Goal: Task Accomplishment & Management: Use online tool/utility

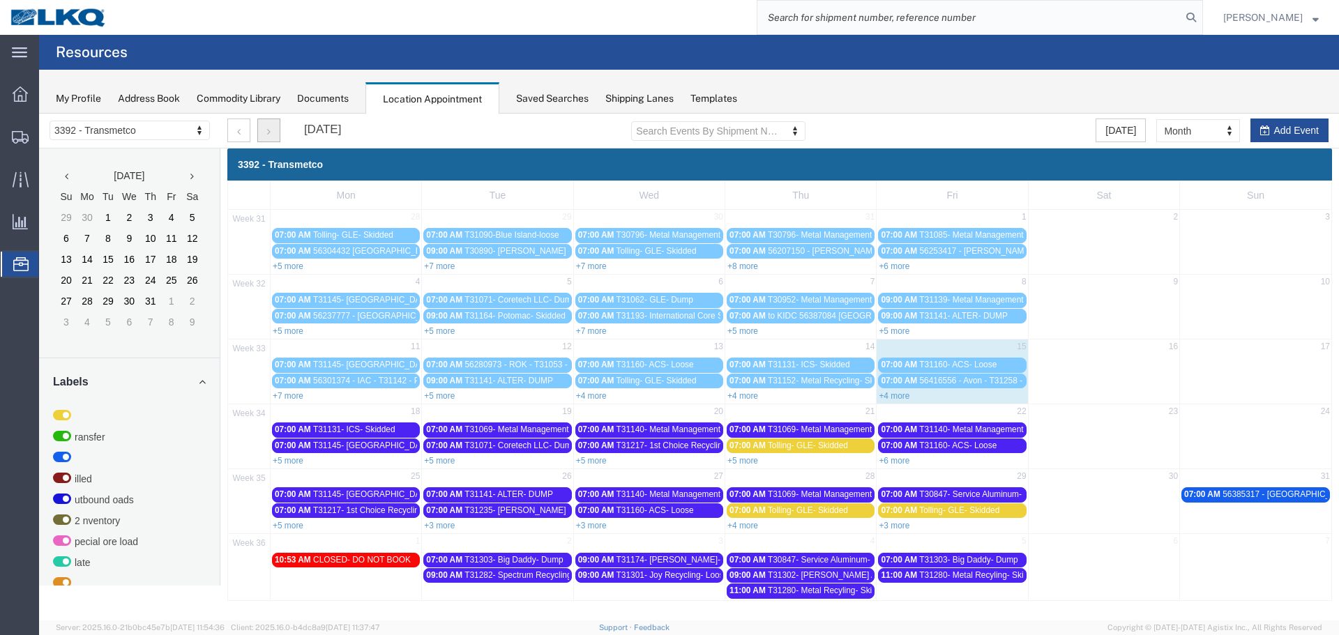
drag, startPoint x: 267, startPoint y: 135, endPoint x: 323, endPoint y: 356, distance: 228.0
click at [267, 135] on icon "button" at bounding box center [268, 132] width 3 height 10
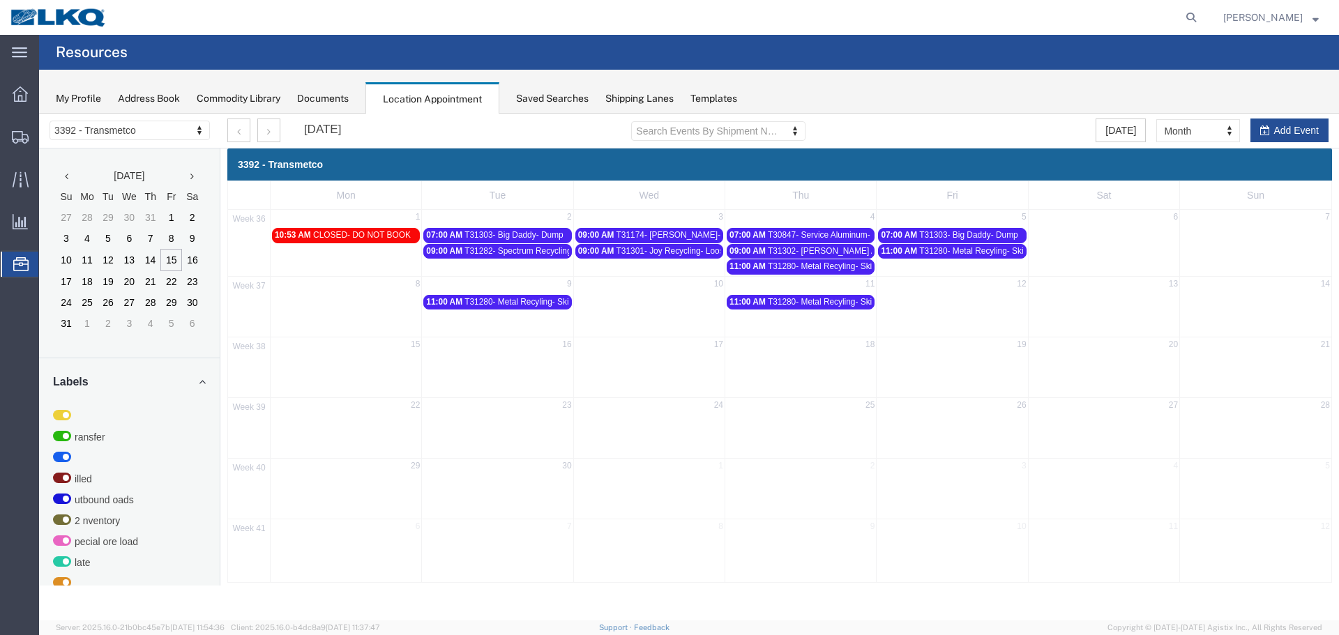
click at [239, 134] on div at bounding box center [689, 367] width 1300 height 507
drag, startPoint x: 244, startPoint y: 129, endPoint x: 1225, endPoint y: 126, distance: 980.5
click at [244, 129] on button "button" at bounding box center [238, 131] width 23 height 24
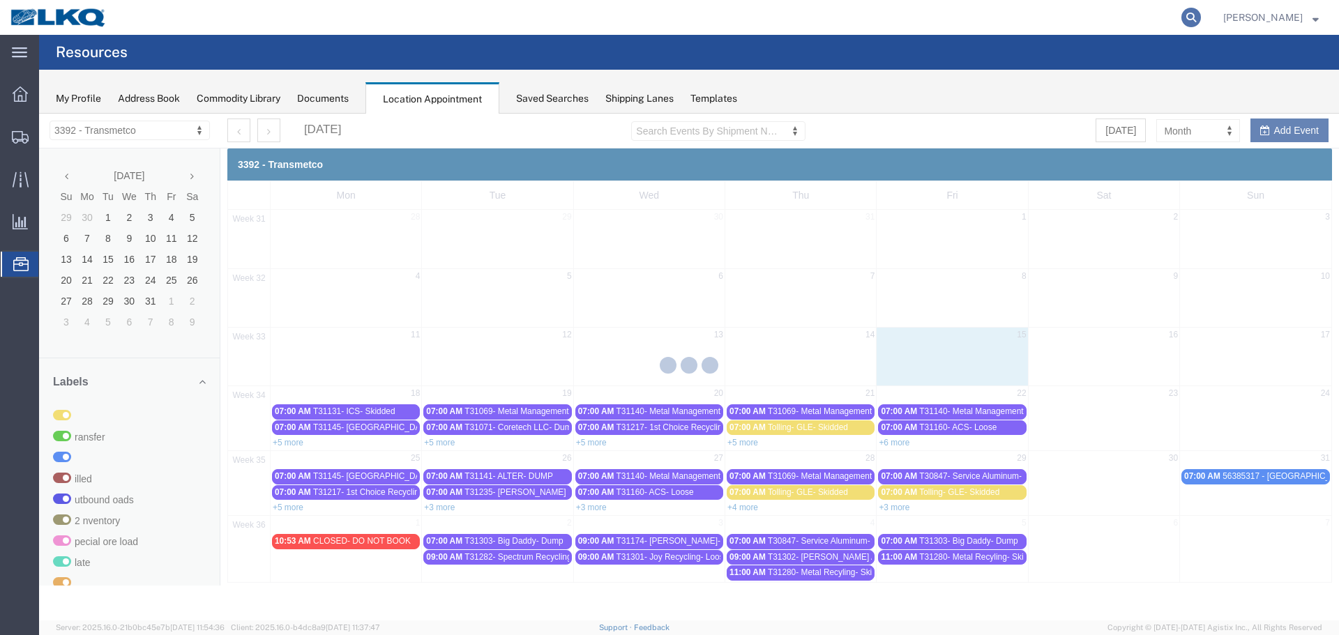
click at [1182, 15] on icon at bounding box center [1191, 18] width 20 height 20
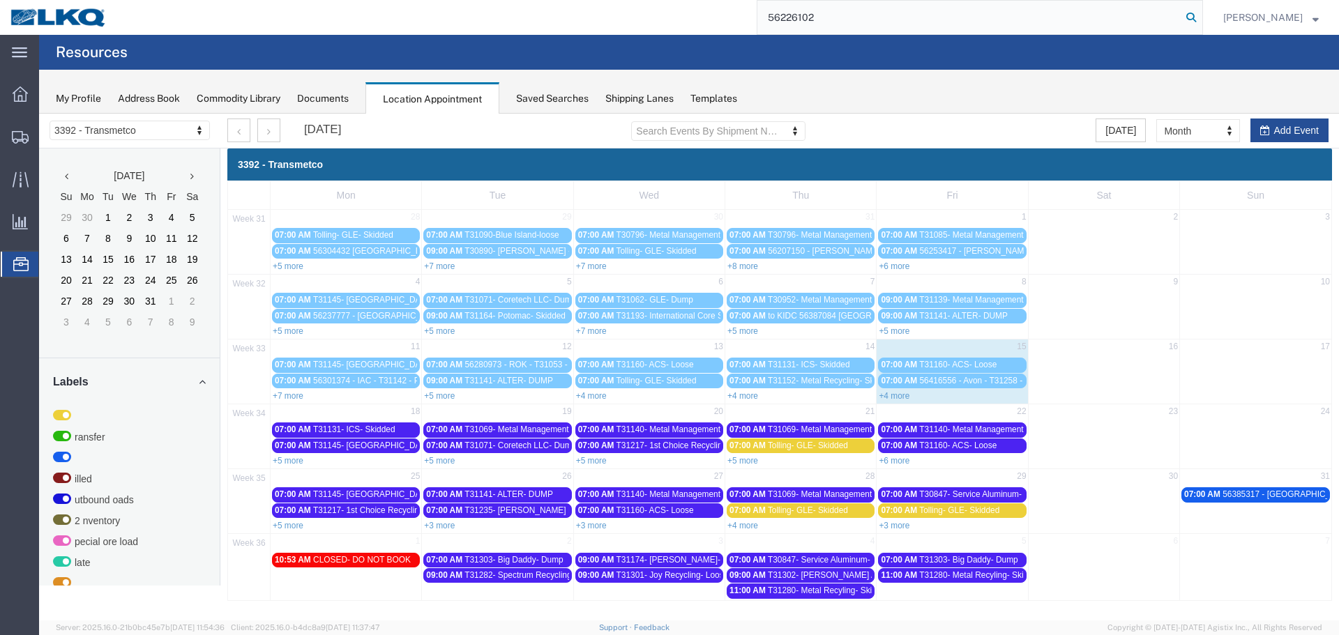
type input "56226102"
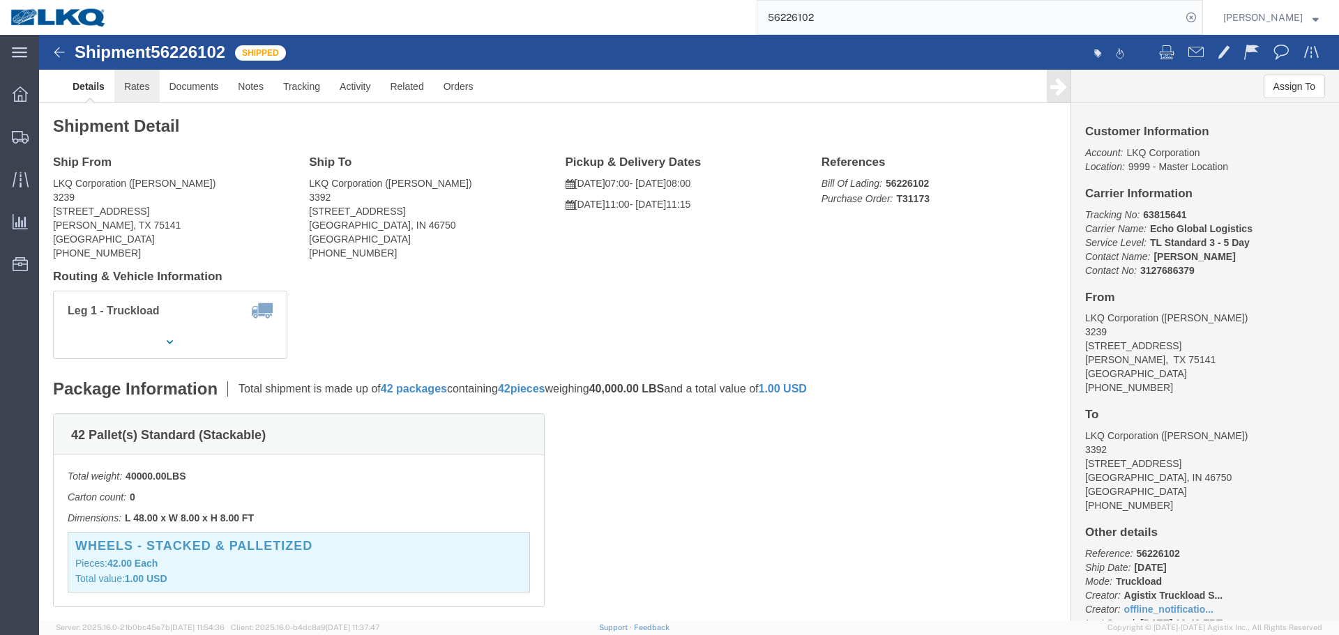
click link "Rates"
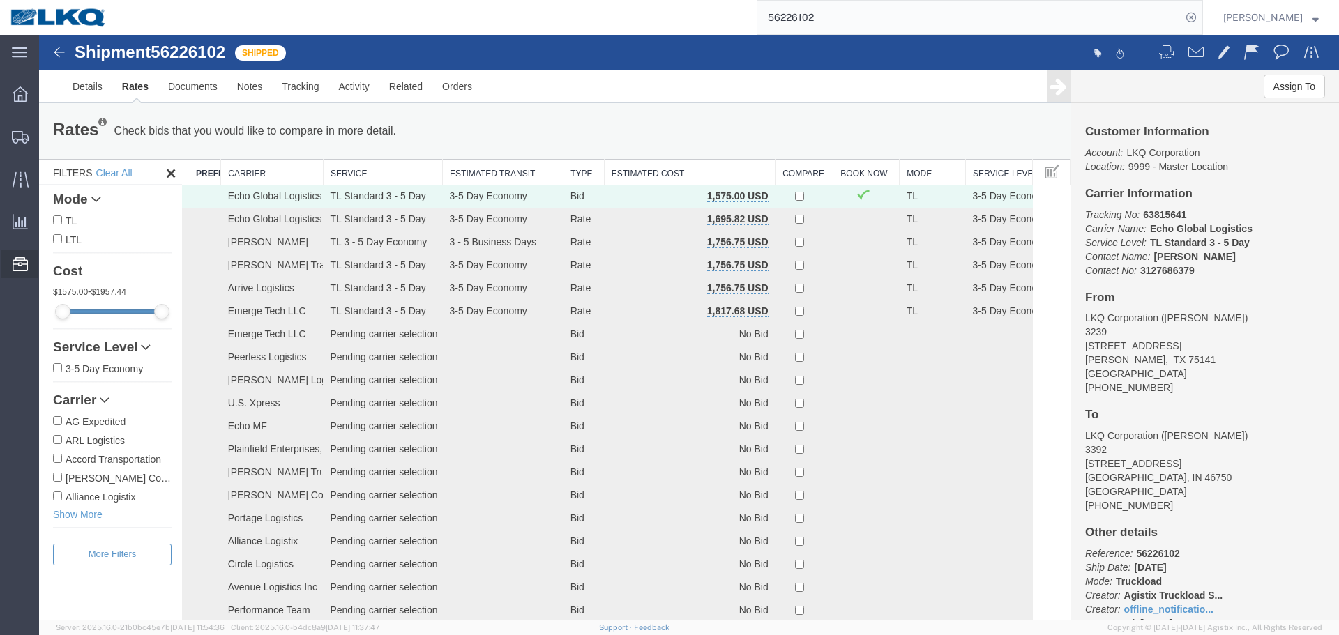
click at [0, 0] on span "Location Appointment" at bounding box center [0, 0] width 0 height 0
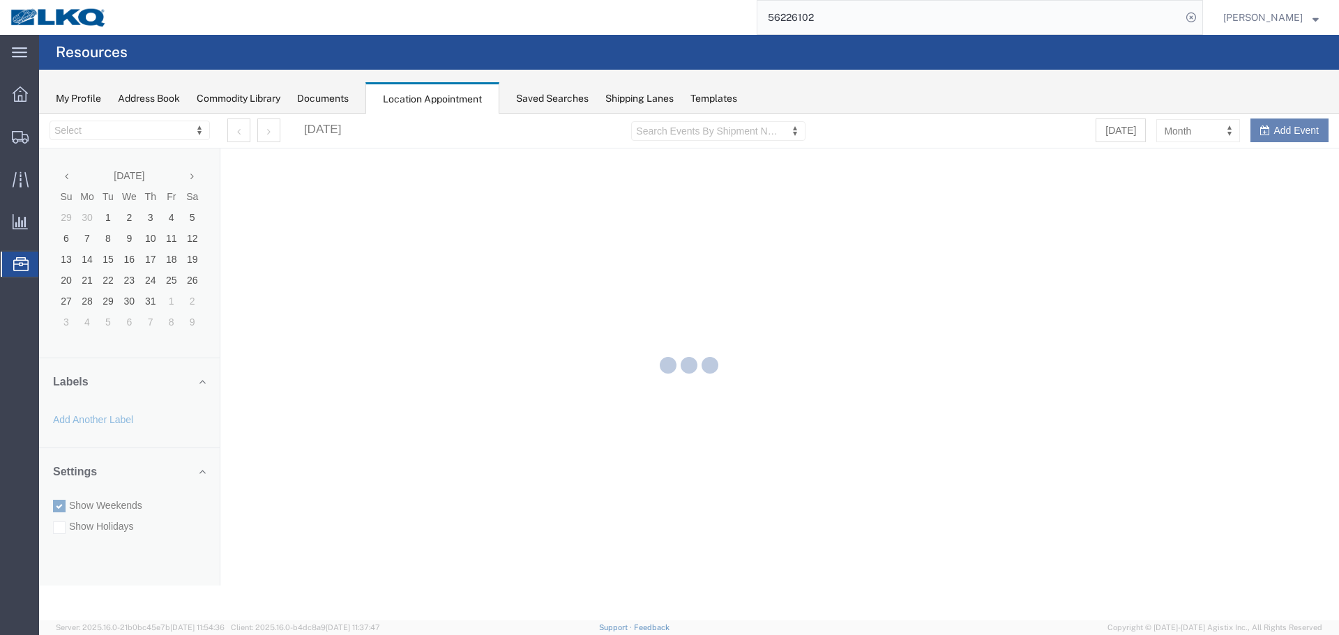
select select "28018"
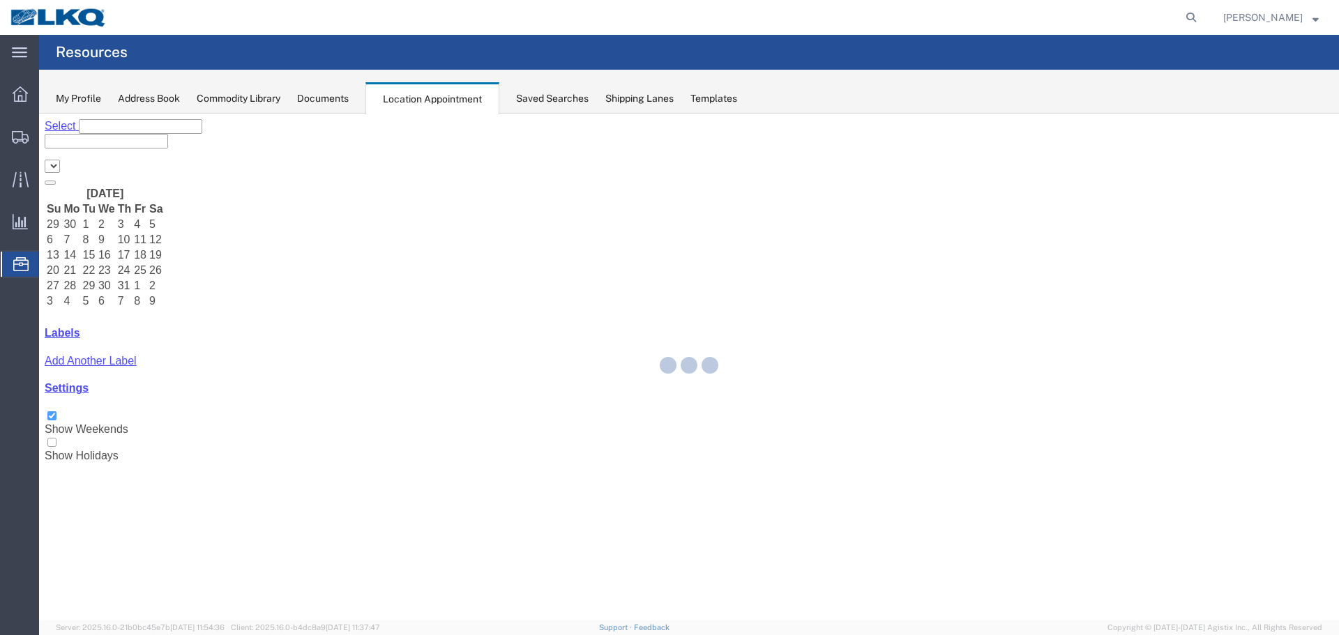
select select "28018"
